Goal: Check status

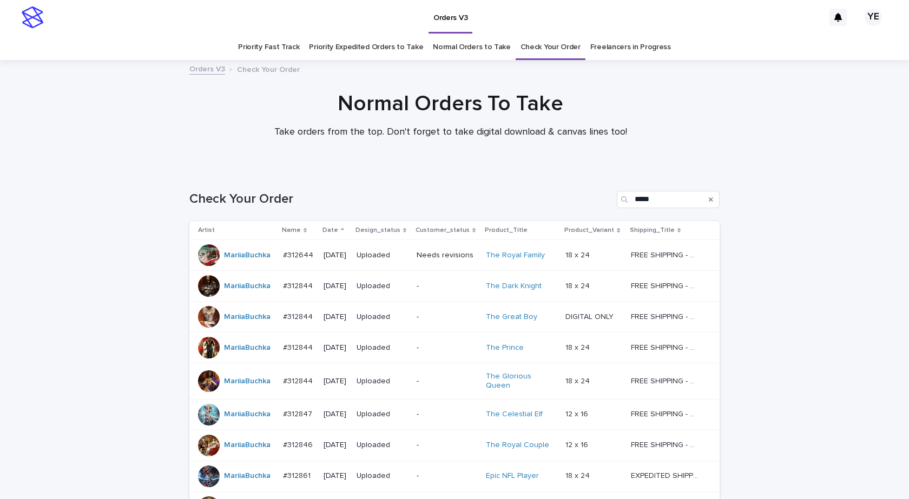
scroll to position [141, 0]
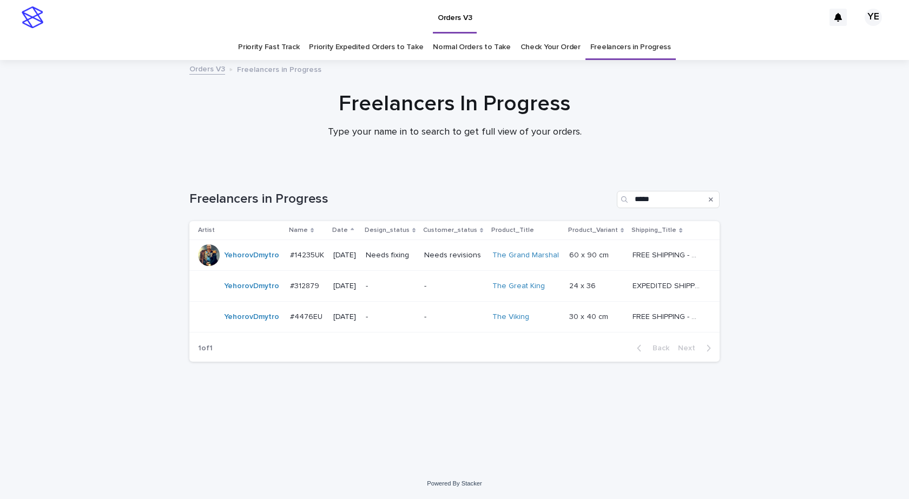
click at [253, 264] on div "YehorovDmytro" at bounding box center [239, 255] width 83 height 22
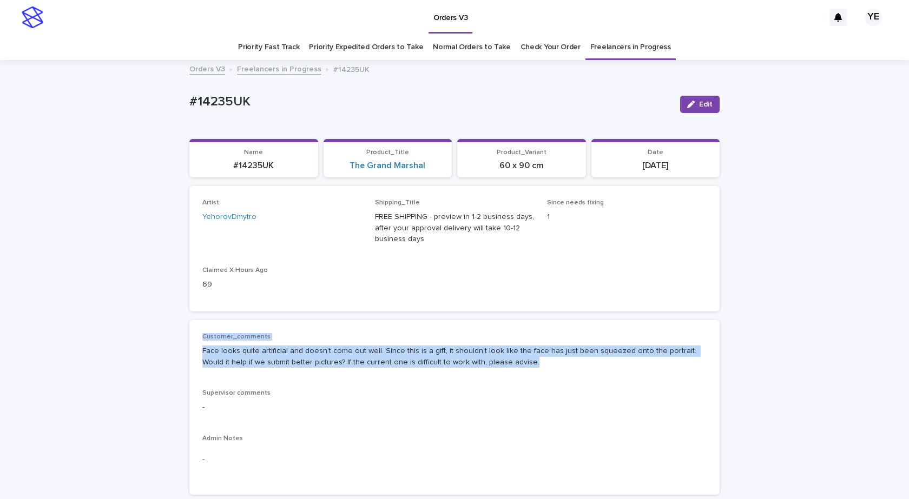
drag, startPoint x: 421, startPoint y: 362, endPoint x: 161, endPoint y: 337, distance: 261.8
copy div "Customer_comments Face looks quite artificial and doesn’t come out well. Since …"
click at [559, 378] on div "Customer_comments Face looks quite artificial and doesn’t come out well. Since …" at bounding box center [454, 407] width 504 height 148
click at [509, 359] on p "Face looks quite artificial and doesn’t come out well. Since this is a gift, it…" at bounding box center [454, 357] width 504 height 23
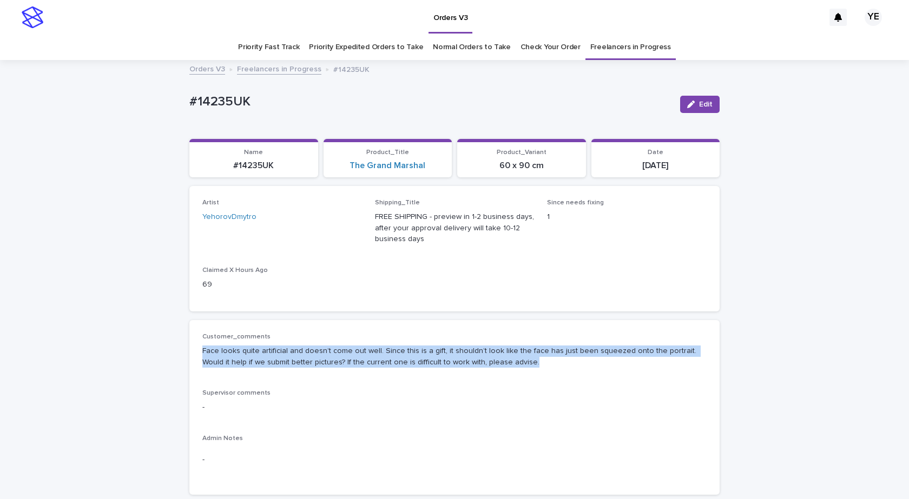
drag, startPoint x: 501, startPoint y: 363, endPoint x: 165, endPoint y: 354, distance: 336.5
copy p "Face looks quite artificial and doesn’t come out well. Since this is a gift, it…"
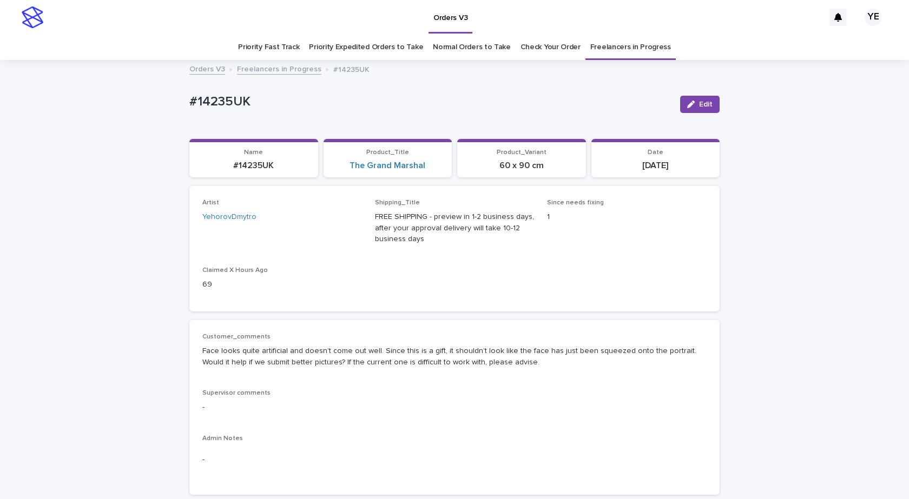
click at [279, 111] on div "#14235UK" at bounding box center [430, 104] width 482 height 20
drag, startPoint x: 271, startPoint y: 107, endPoint x: 155, endPoint y: 101, distance: 115.9
copy p "#14235UK"
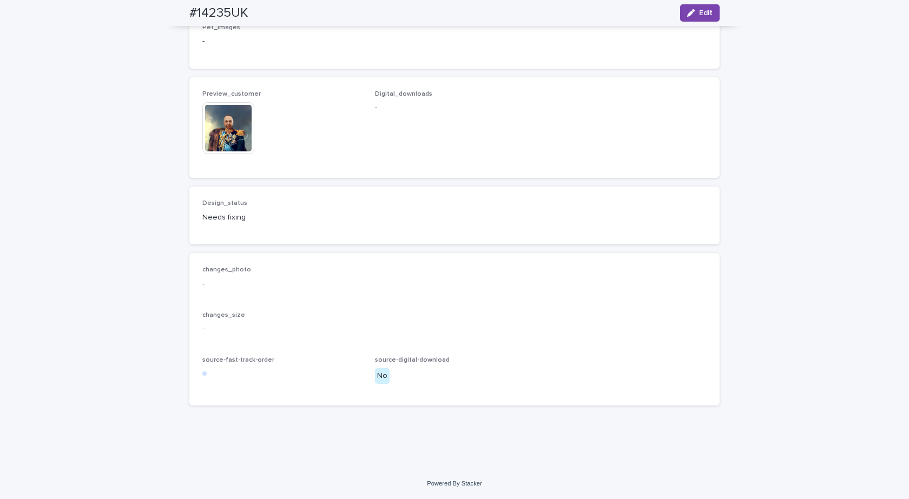
scroll to position [703, 0]
click at [223, 154] on img at bounding box center [228, 128] width 52 height 52
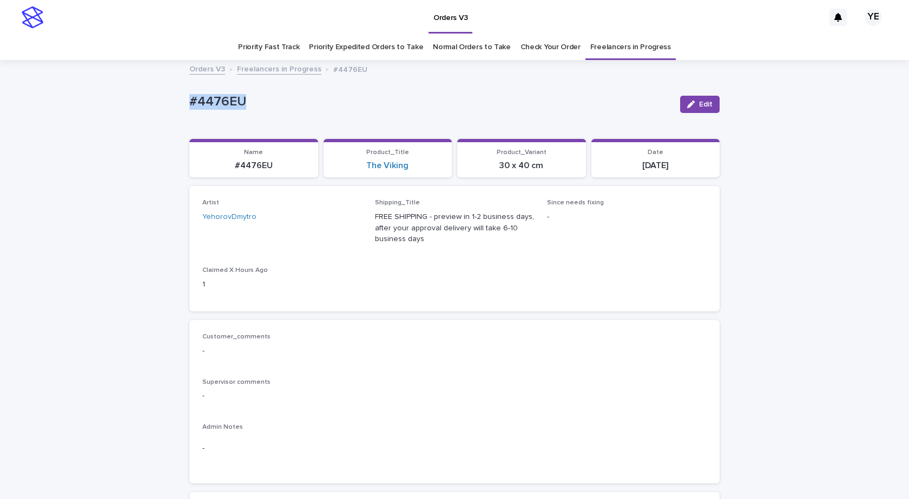
click at [289, 103] on p "#4476EU" at bounding box center [430, 102] width 482 height 16
drag, startPoint x: 243, startPoint y: 96, endPoint x: 164, endPoint y: 94, distance: 79.6
copy p "#4476EU"
